Goal: Information Seeking & Learning: Learn about a topic

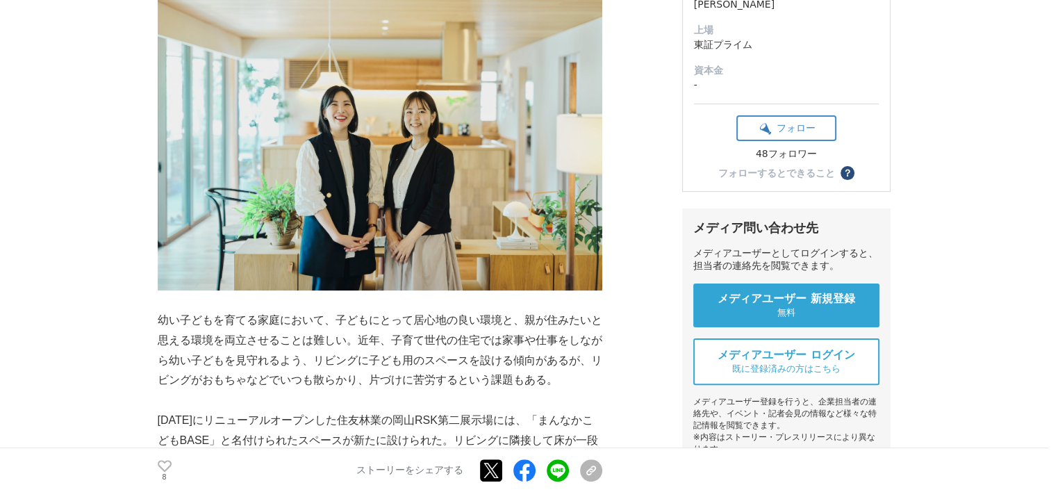
scroll to position [315, 0]
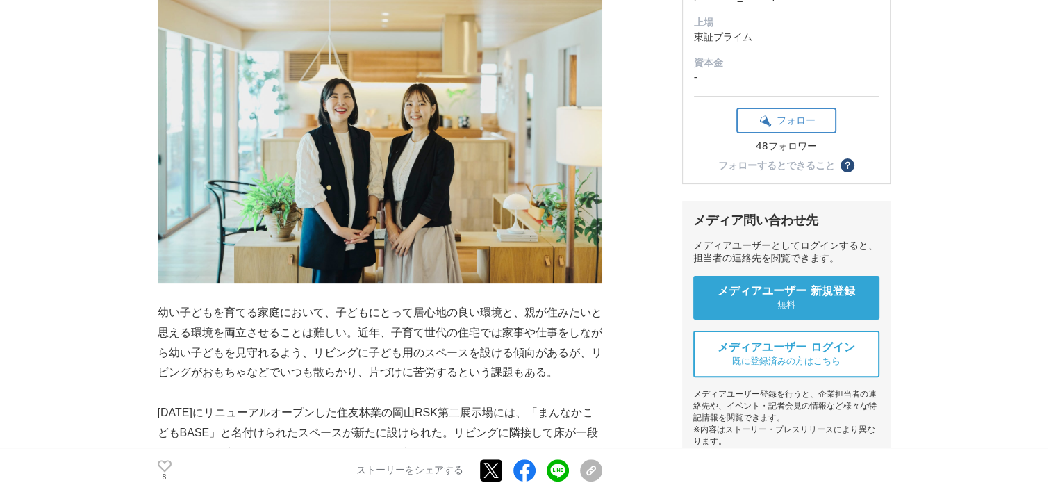
click at [720, 314] on link "メディアユーザー 新規登録 無料" at bounding box center [787, 298] width 186 height 44
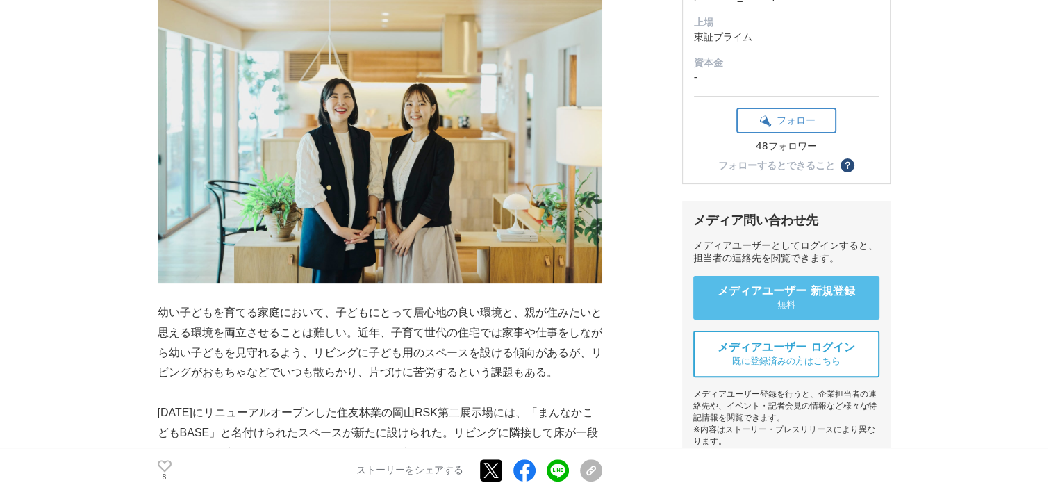
click at [720, 314] on link "メディアユーザー 新規登録 無料" at bounding box center [787, 298] width 186 height 44
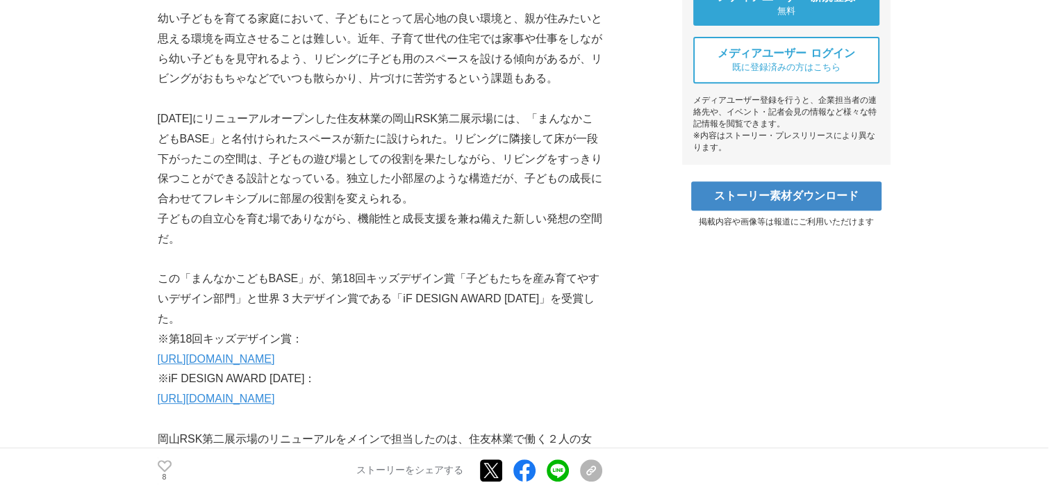
scroll to position [608, 0]
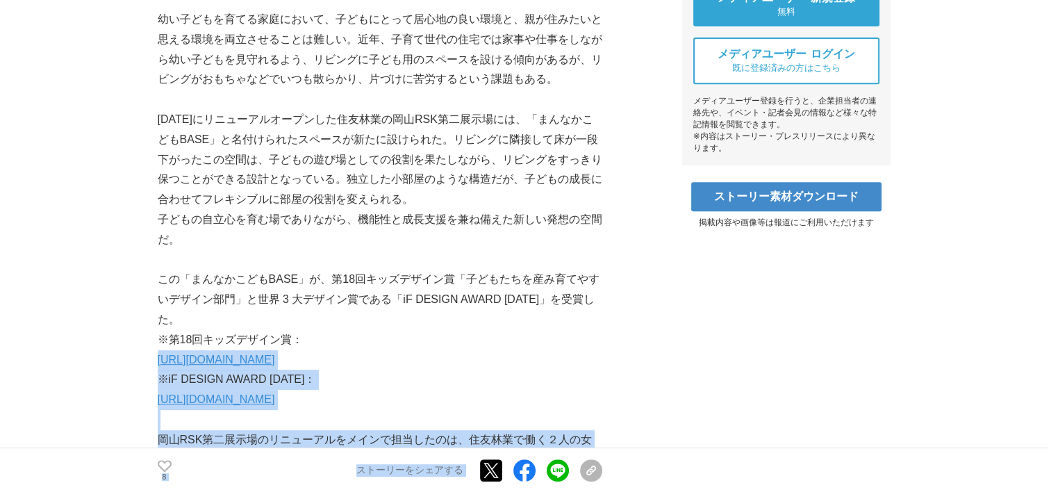
drag, startPoint x: 646, startPoint y: 445, endPoint x: 571, endPoint y: 329, distance: 138.2
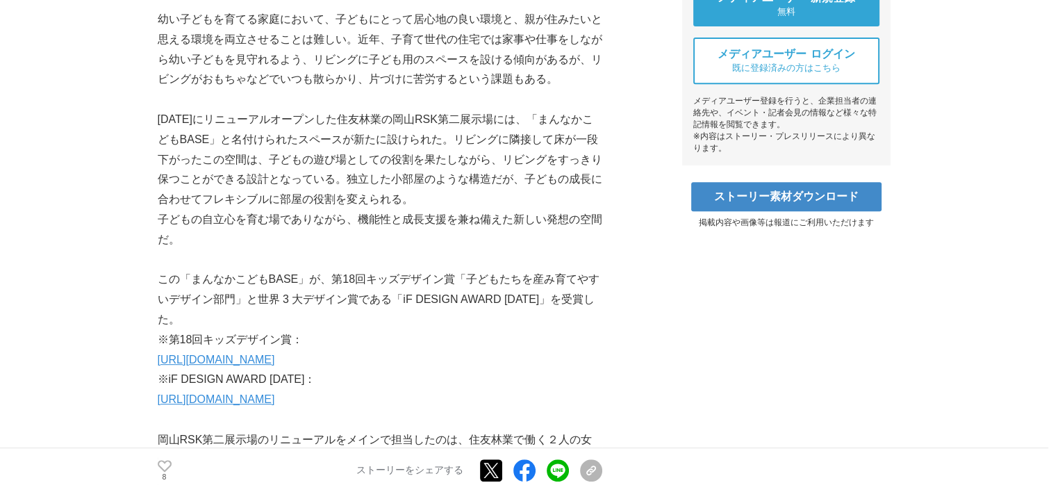
drag, startPoint x: 571, startPoint y: 329, endPoint x: 518, endPoint y: 302, distance: 60.0
click at [518, 302] on p "この「まんなかこどもBASE」が、第18回キッズデザイン賞「子どもたちを産み育てやすいデザイン部門」と世界 3 大デザイン賞である「iF DESIGN AWA…" at bounding box center [380, 300] width 445 height 60
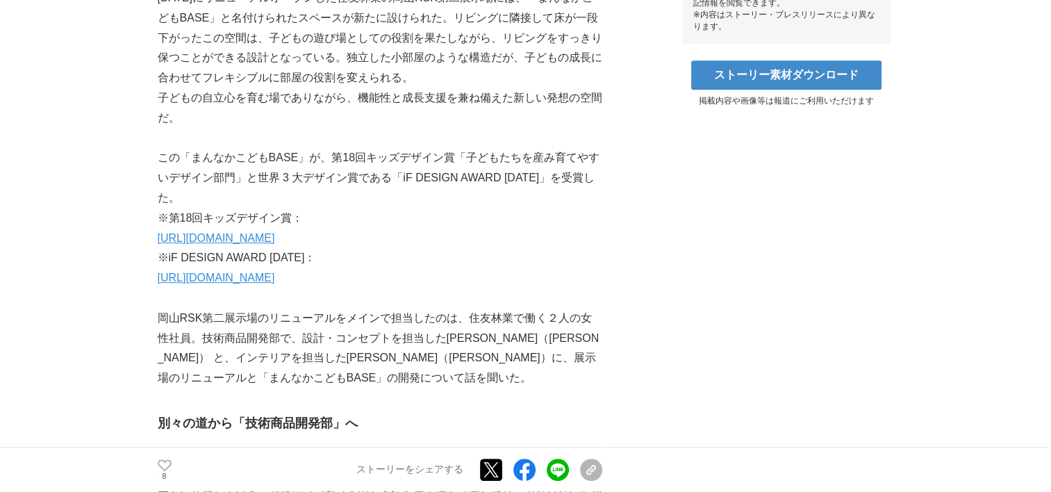
scroll to position [749, 0]
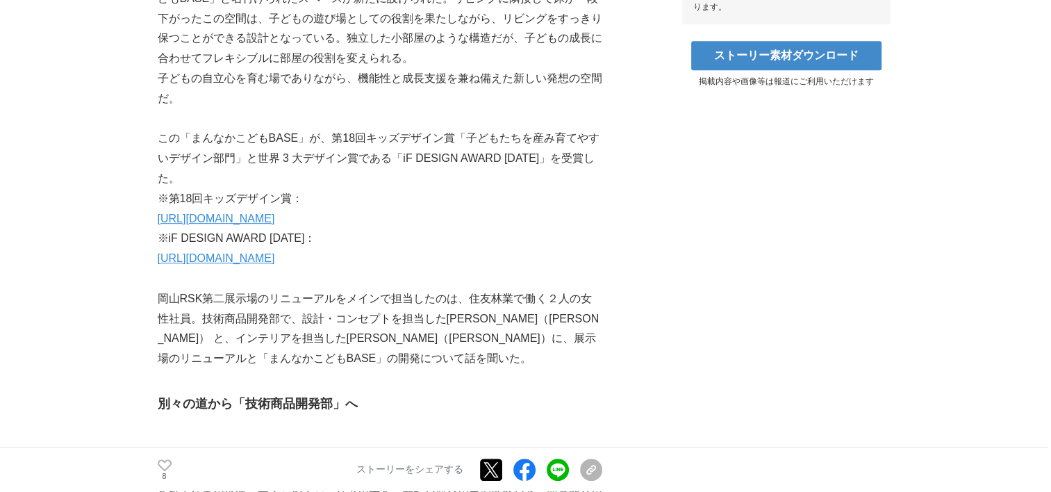
click at [539, 304] on p "岡山RSK第二展示場のリニューアルをメインで担当したのは、住友林業で働く２人の女性社員。技術商品開発部で、設計・コンセプトを担当した[PERSON_NAME]…" at bounding box center [380, 329] width 445 height 80
drag, startPoint x: 539, startPoint y: 304, endPoint x: 399, endPoint y: 350, distance: 147.0
click at [399, 350] on p "岡山RSK第二展示場のリニューアルをメインで担当したのは、住友林業で働く２人の女性社員。技術商品開発部で、設計・コンセプトを担当した[PERSON_NAME]…" at bounding box center [380, 329] width 445 height 80
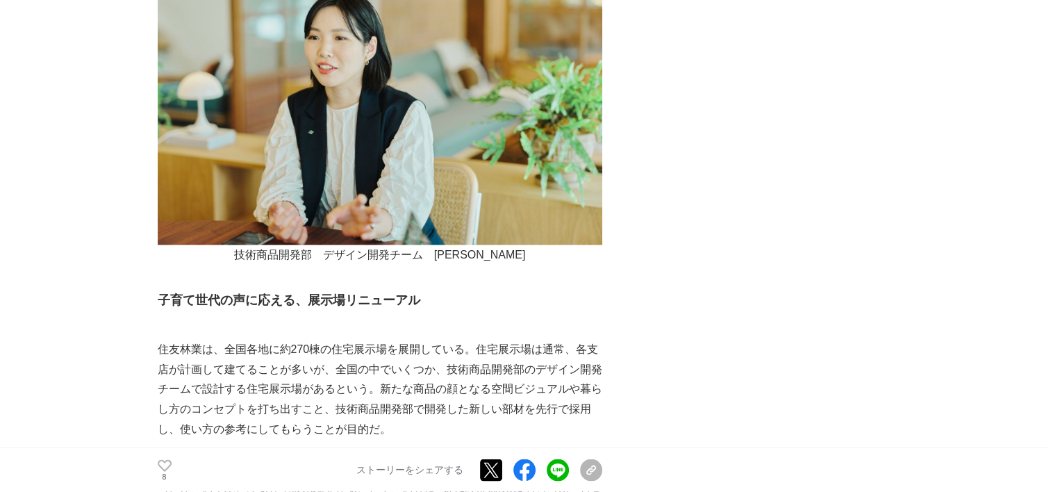
scroll to position [2531, 0]
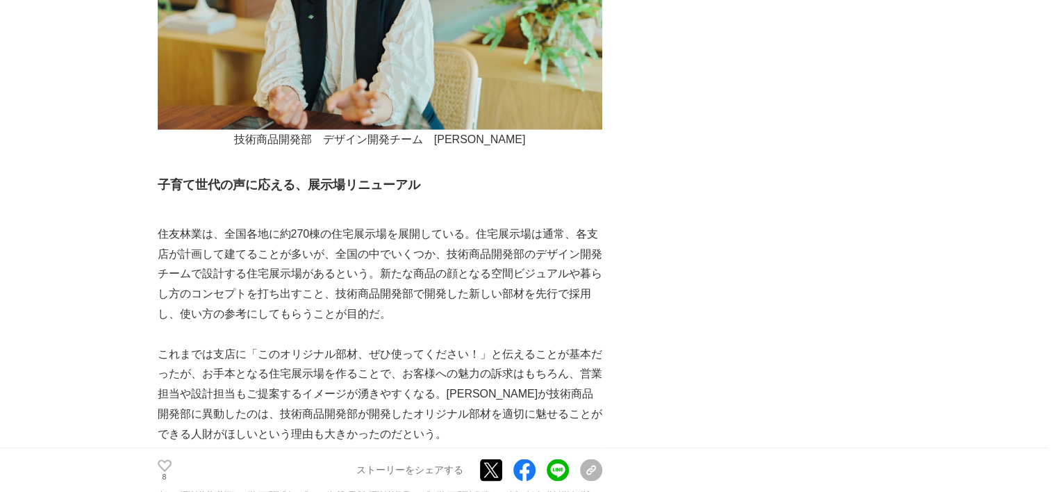
click at [453, 224] on p "住友林業は、全国各地に約270棟の住宅展示場を展開している。住宅展示場は通常、各支店が計画して建てることが多いが、全国の中でいくつか、技術商品開発部のデザイン…" at bounding box center [380, 274] width 445 height 100
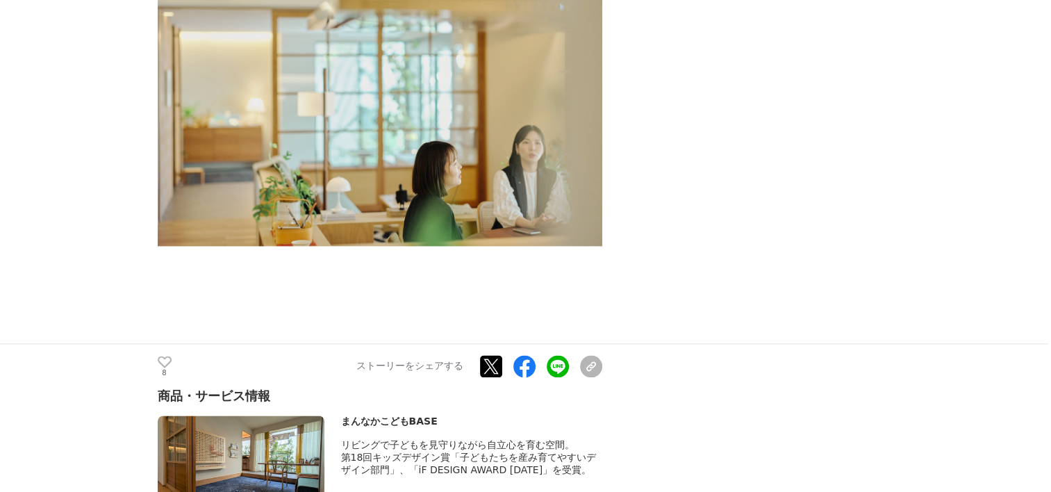
scroll to position [7041, 0]
